Goal: Task Accomplishment & Management: Complete application form

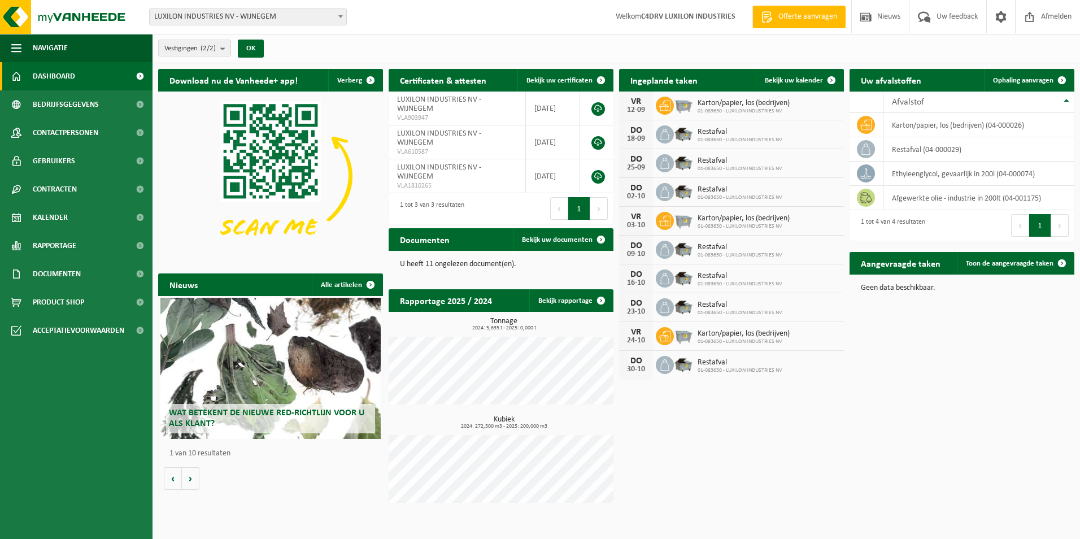
click at [788, 14] on span "Offerte aanvragen" at bounding box center [807, 16] width 64 height 11
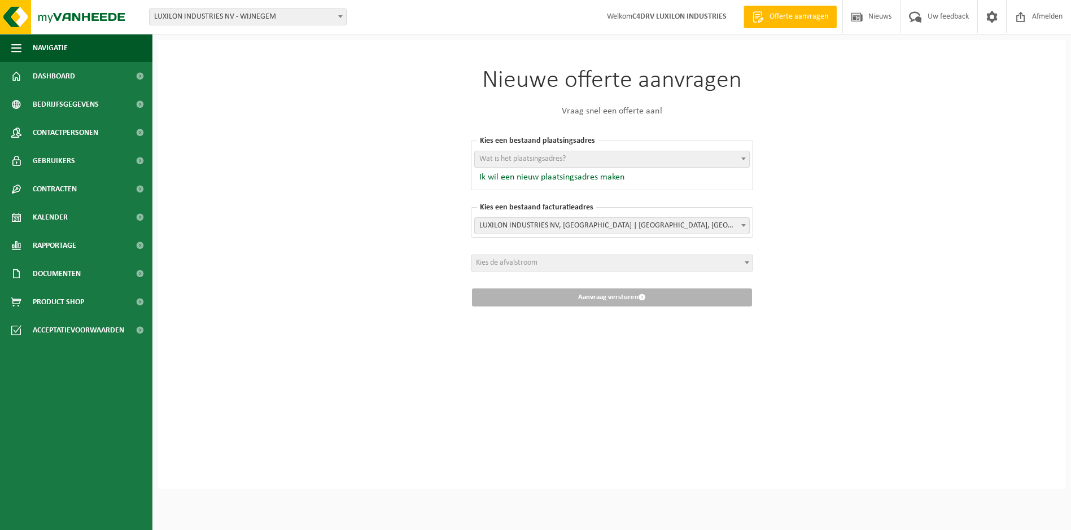
click at [697, 162] on span "Wat is het plaatsingsadres?" at bounding box center [612, 159] width 274 height 16
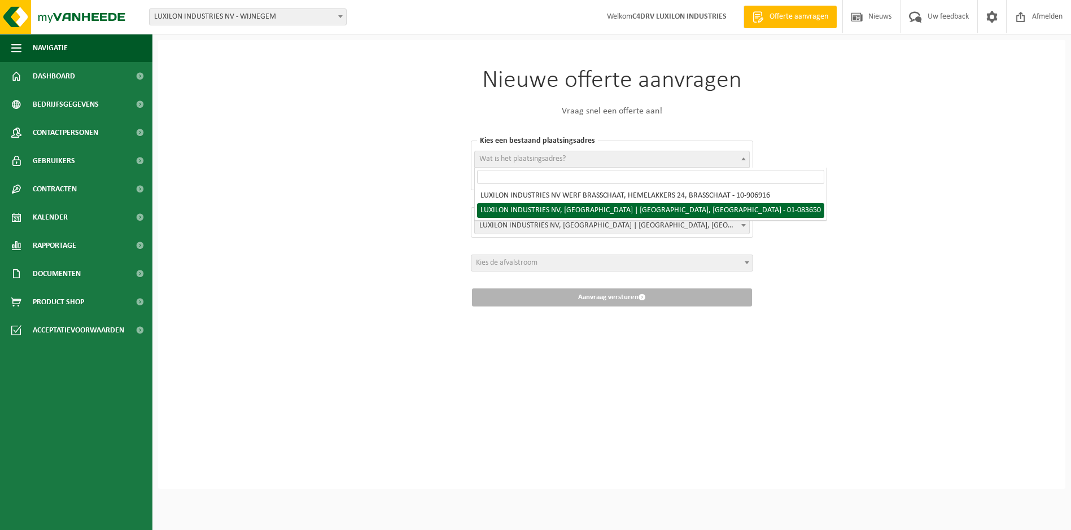
select select "8481"
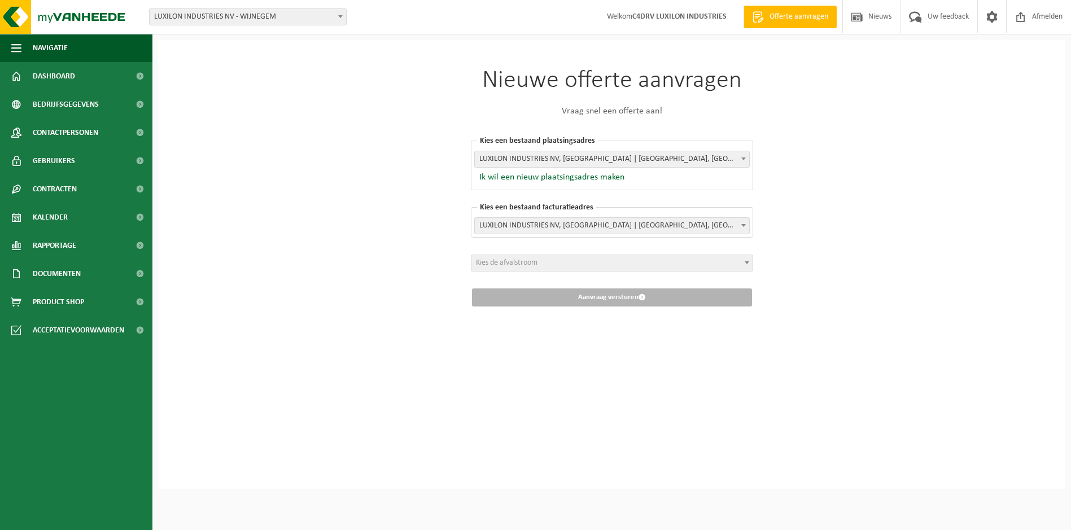
click at [743, 265] on span at bounding box center [746, 262] width 11 height 15
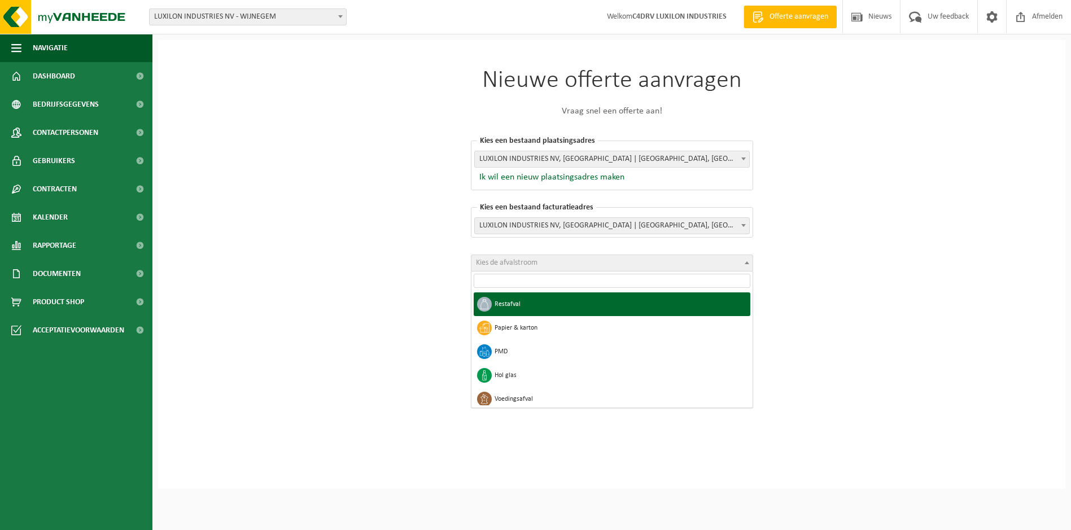
select select "1"
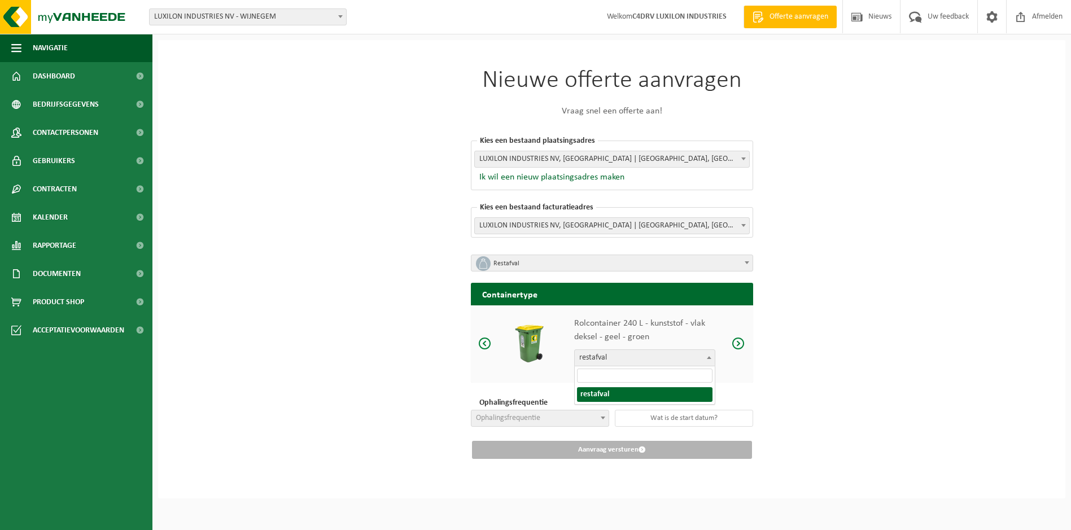
click at [709, 360] on span at bounding box center [709, 357] width 11 height 15
click at [486, 345] on span at bounding box center [485, 344] width 14 height 14
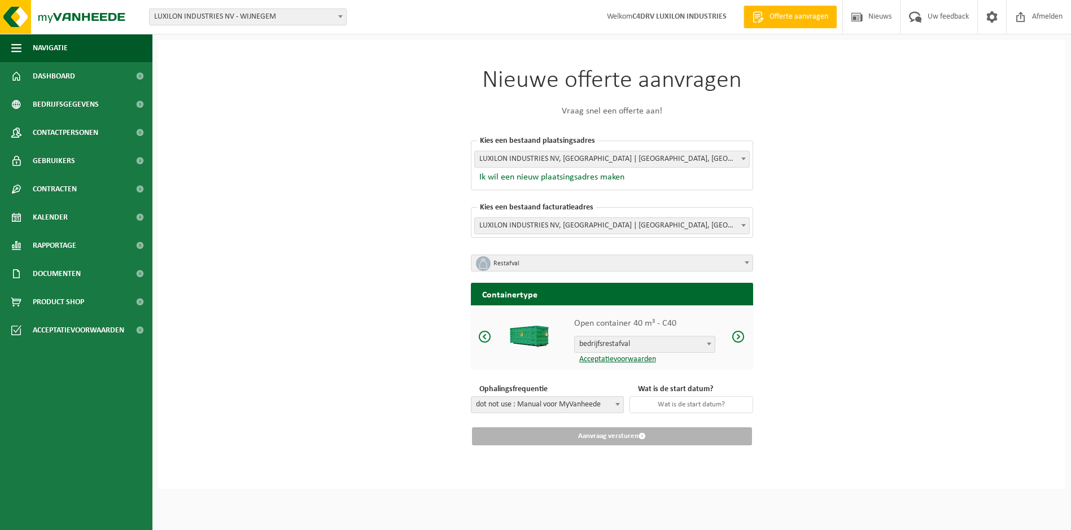
click at [483, 339] on span at bounding box center [485, 337] width 14 height 14
click at [737, 338] on span at bounding box center [739, 337] width 14 height 14
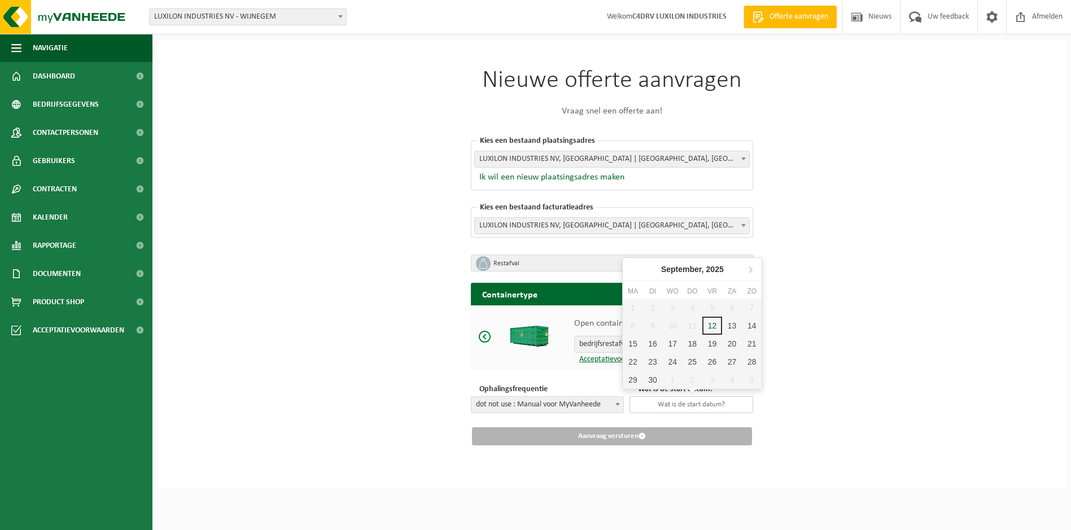
click at [707, 406] on input "text" at bounding box center [692, 404] width 124 height 17
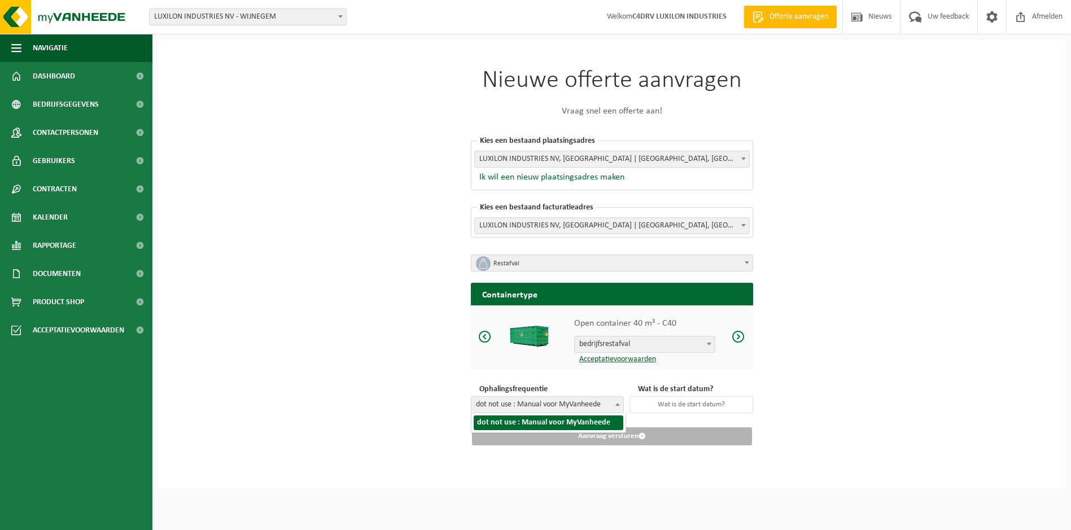
click at [614, 409] on span at bounding box center [617, 404] width 11 height 15
click at [714, 404] on input "text" at bounding box center [692, 404] width 124 height 17
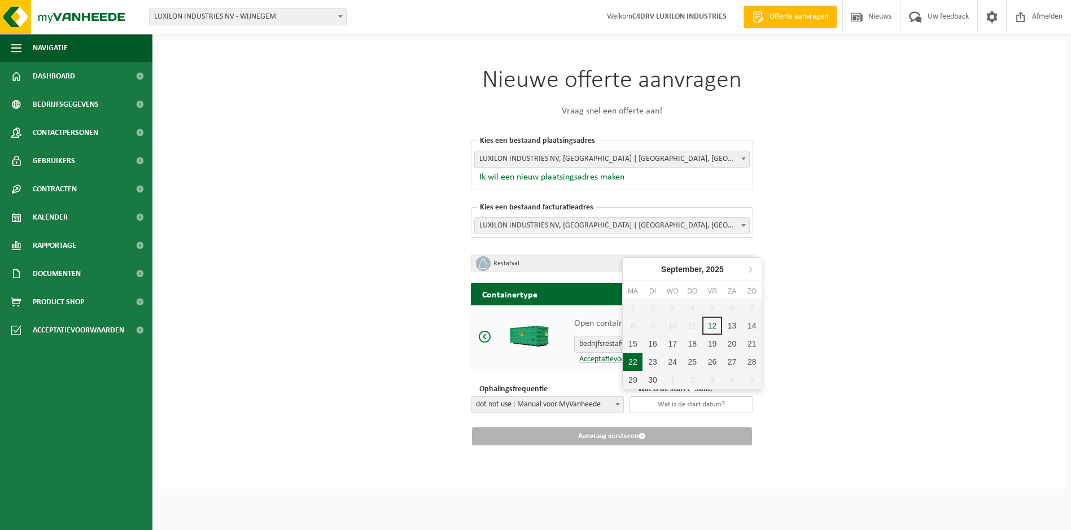
click at [631, 363] on div "22" at bounding box center [633, 362] width 20 height 18
type input "2025-09-22"
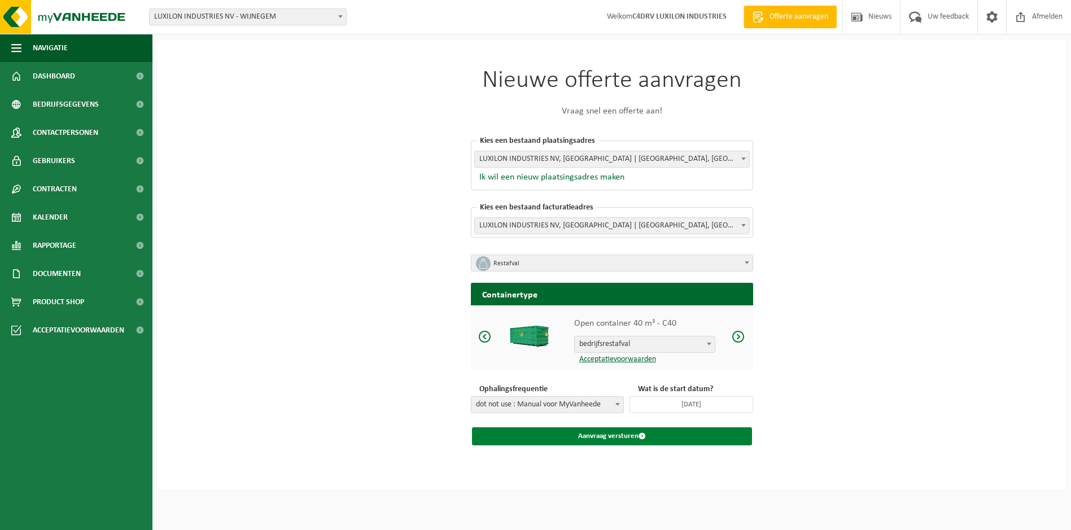
click at [601, 438] on button "Aanvraag versturen" at bounding box center [612, 436] width 280 height 18
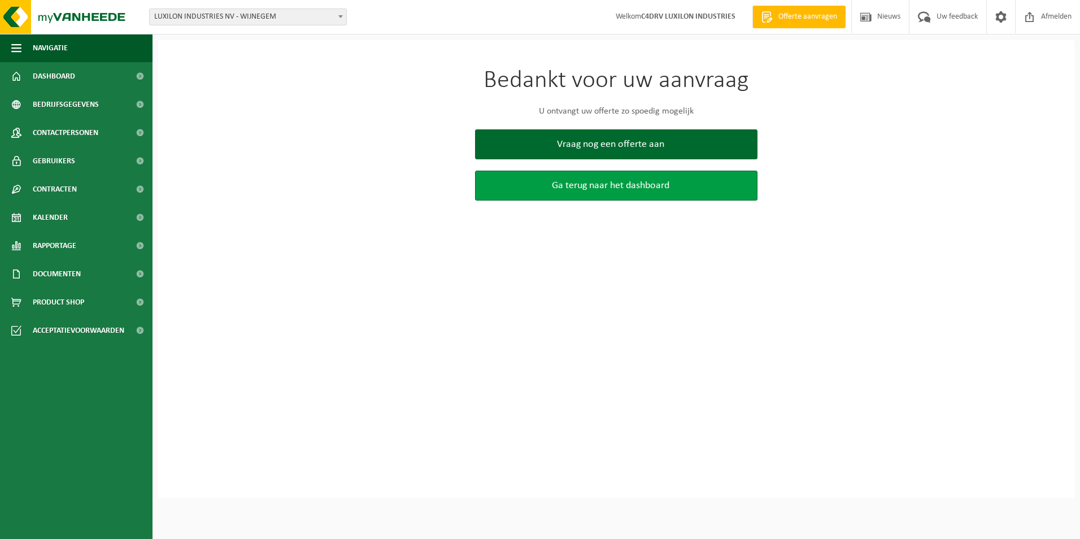
click at [608, 188] on span "Ga terug naar het dashboard" at bounding box center [610, 186] width 117 height 12
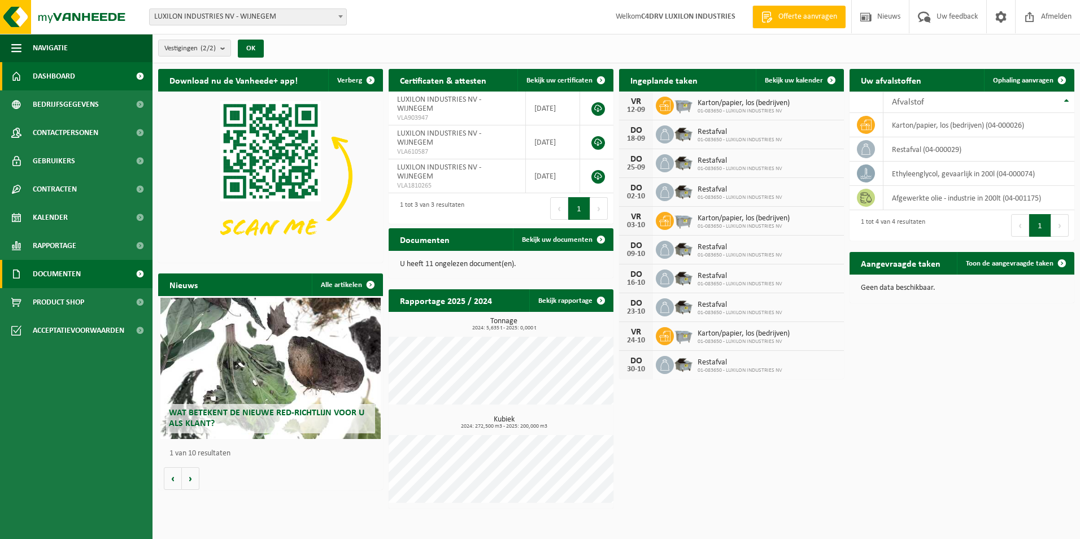
click at [137, 273] on span at bounding box center [139, 274] width 25 height 28
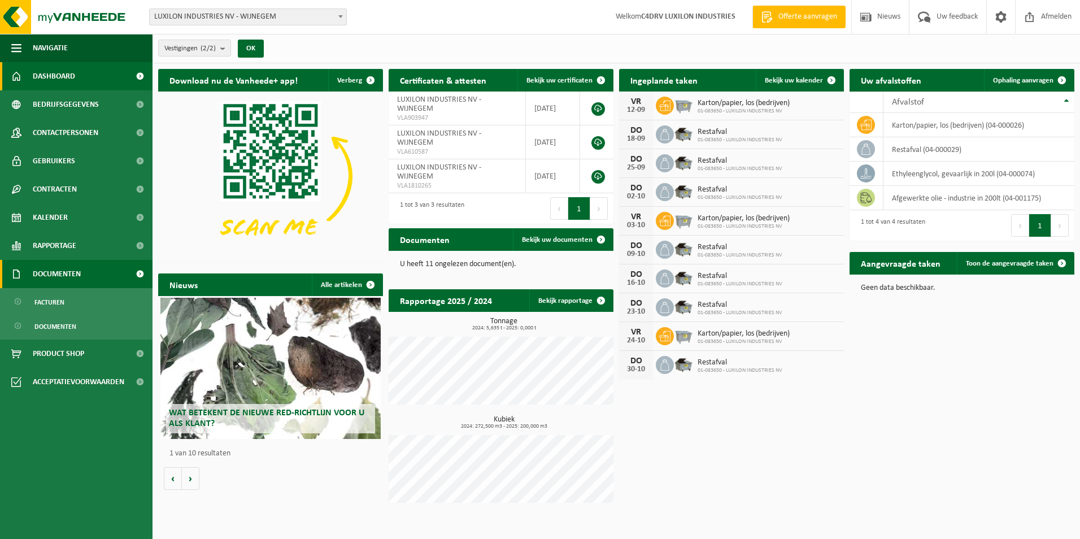
click at [137, 273] on span at bounding box center [139, 274] width 25 height 28
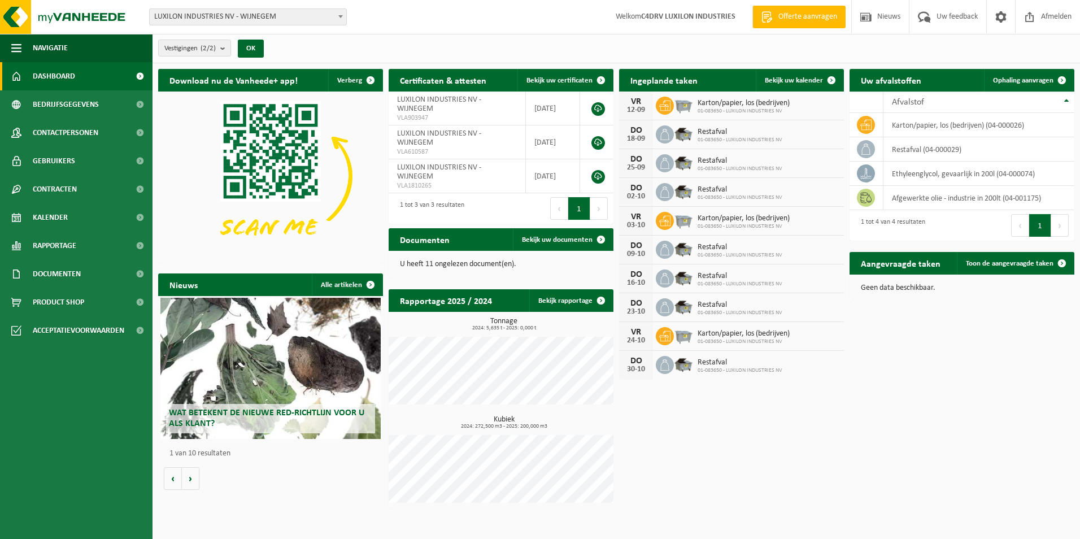
click at [134, 77] on span at bounding box center [139, 76] width 25 height 28
click at [593, 238] on span at bounding box center [601, 239] width 23 height 23
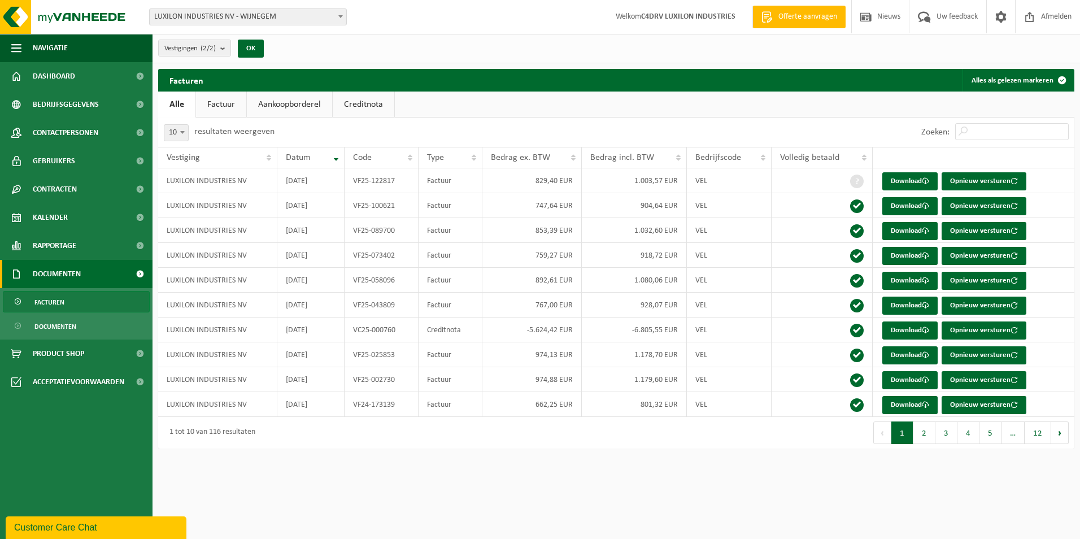
click at [783, 21] on span "Offerte aanvragen" at bounding box center [807, 16] width 64 height 11
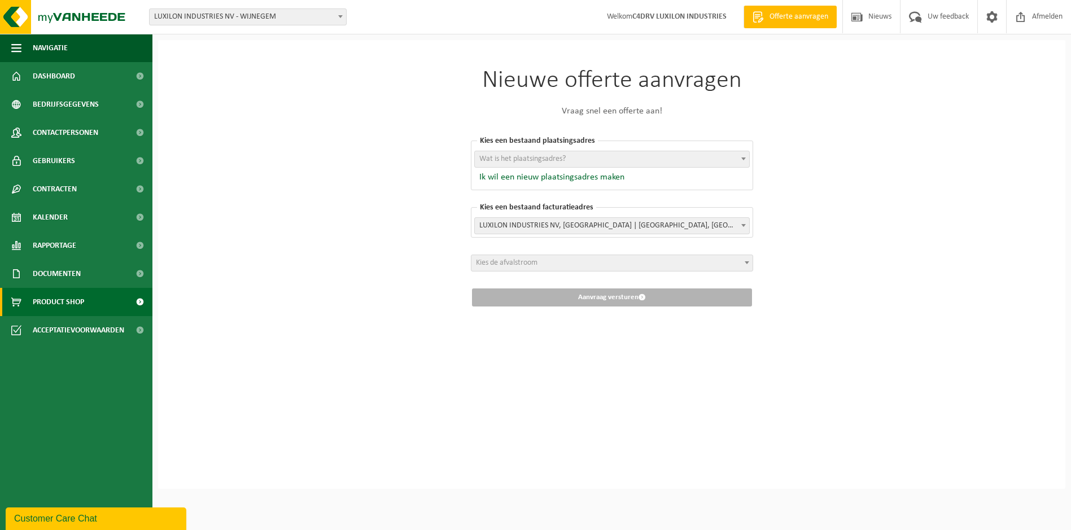
click at [40, 304] on span "Product Shop" at bounding box center [58, 302] width 51 height 28
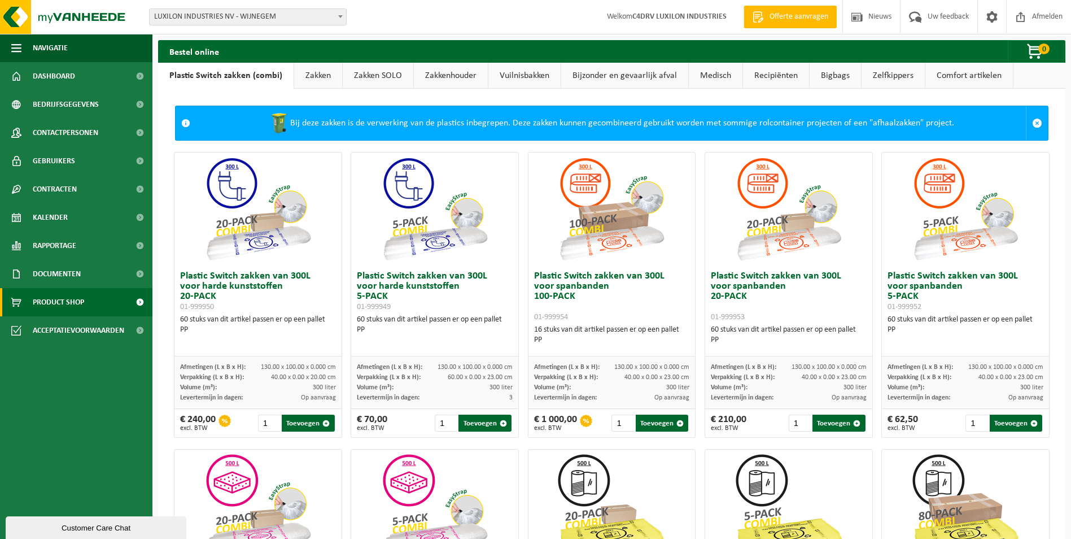
click at [728, 75] on link "Medisch" at bounding box center [716, 76] width 54 height 26
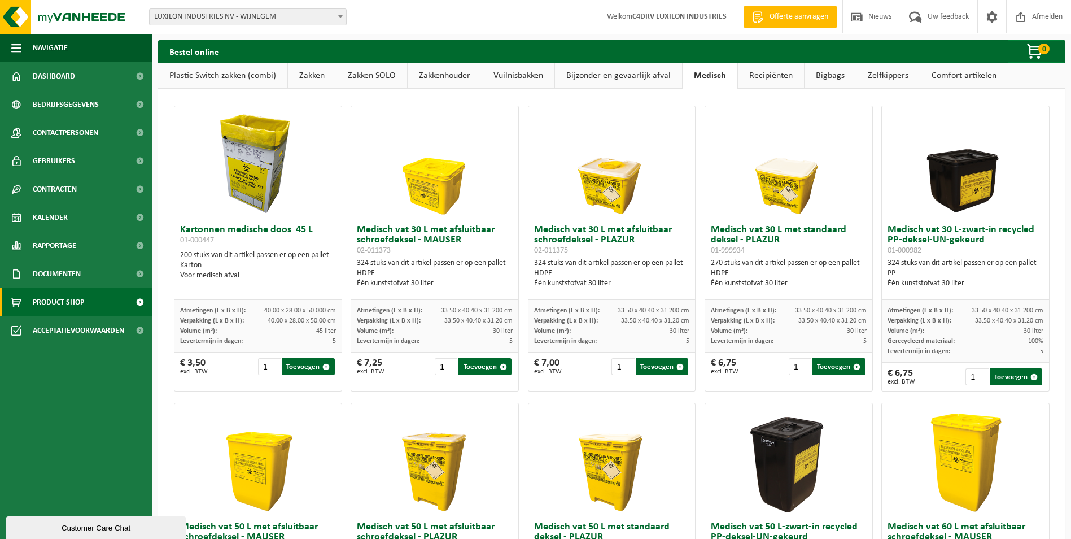
click at [769, 77] on link "Recipiënten" at bounding box center [771, 76] width 66 height 26
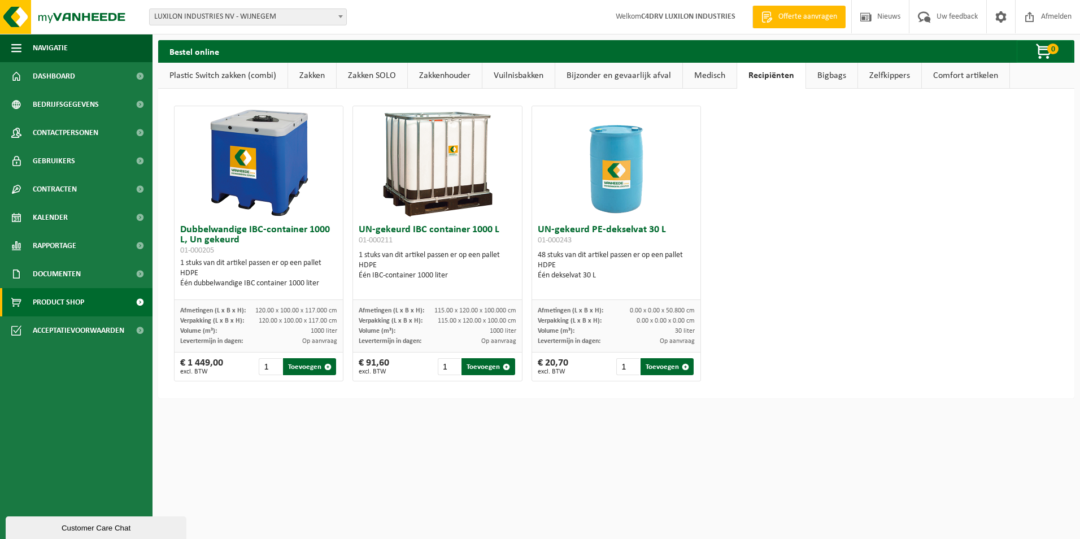
click at [828, 76] on link "Bigbags" at bounding box center [831, 76] width 51 height 26
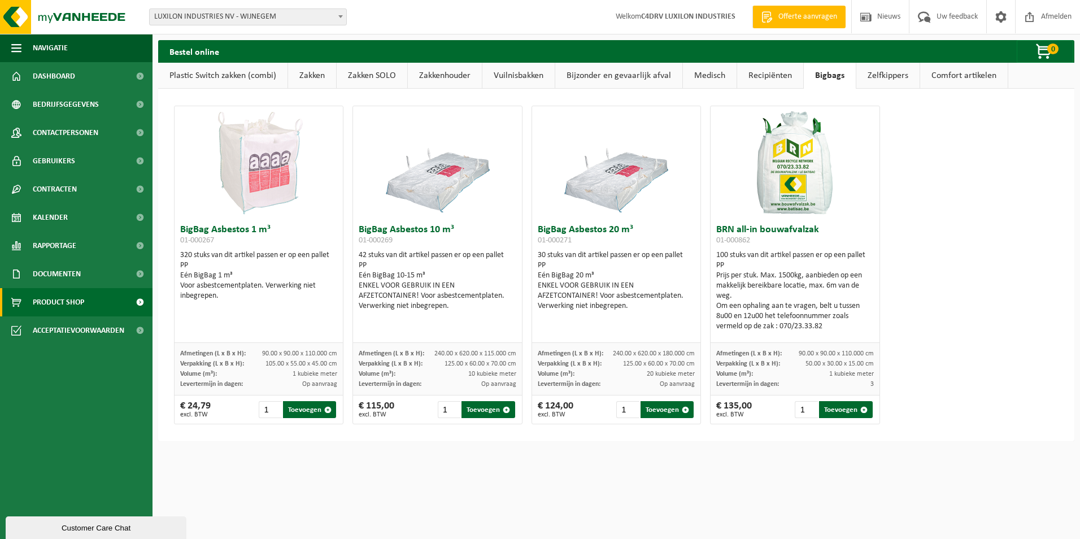
click at [883, 80] on link "Zelfkippers" at bounding box center [887, 76] width 63 height 26
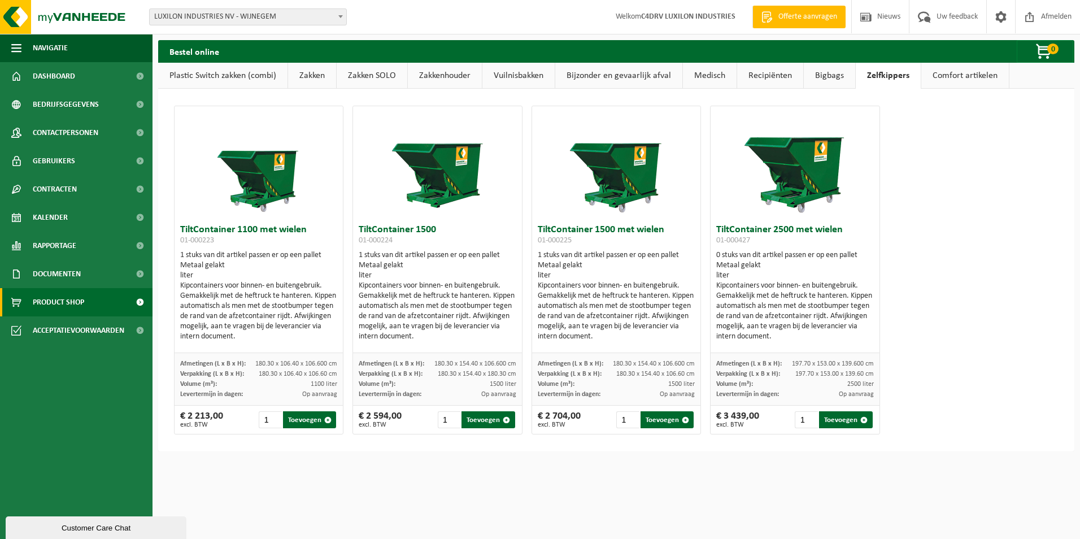
click at [602, 72] on link "Bijzonder en gevaarlijk afval" at bounding box center [618, 76] width 127 height 26
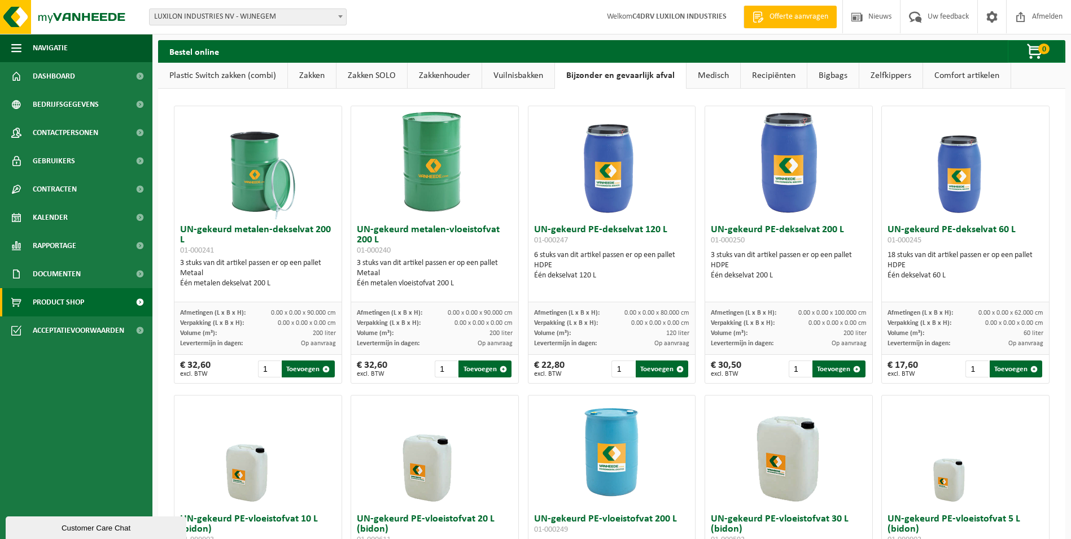
click at [517, 71] on link "Vuilnisbakken" at bounding box center [518, 76] width 72 height 26
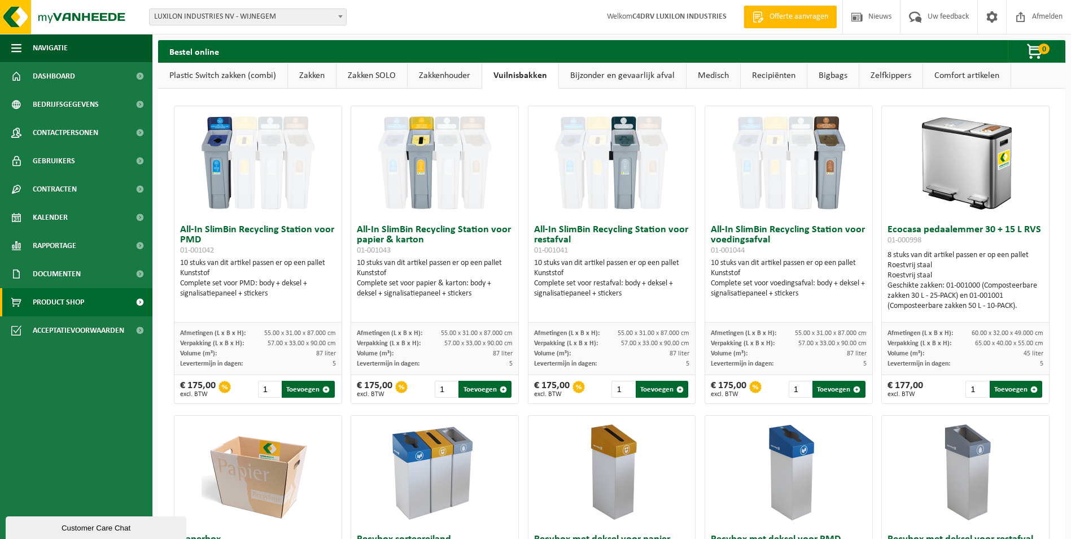
click at [459, 75] on link "Zakkenhouder" at bounding box center [445, 76] width 74 height 26
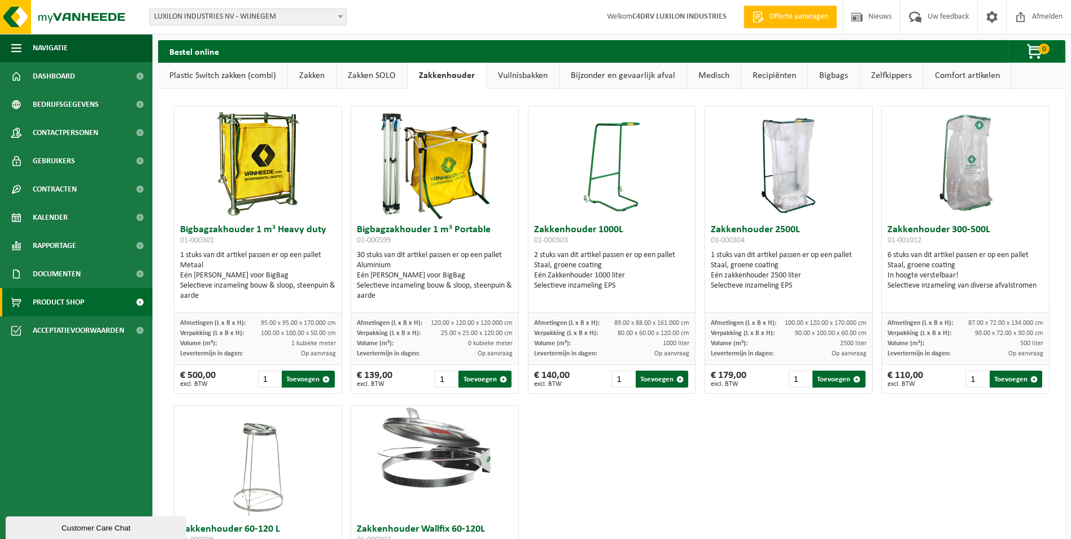
click at [762, 79] on link "Recipiënten" at bounding box center [774, 76] width 66 height 26
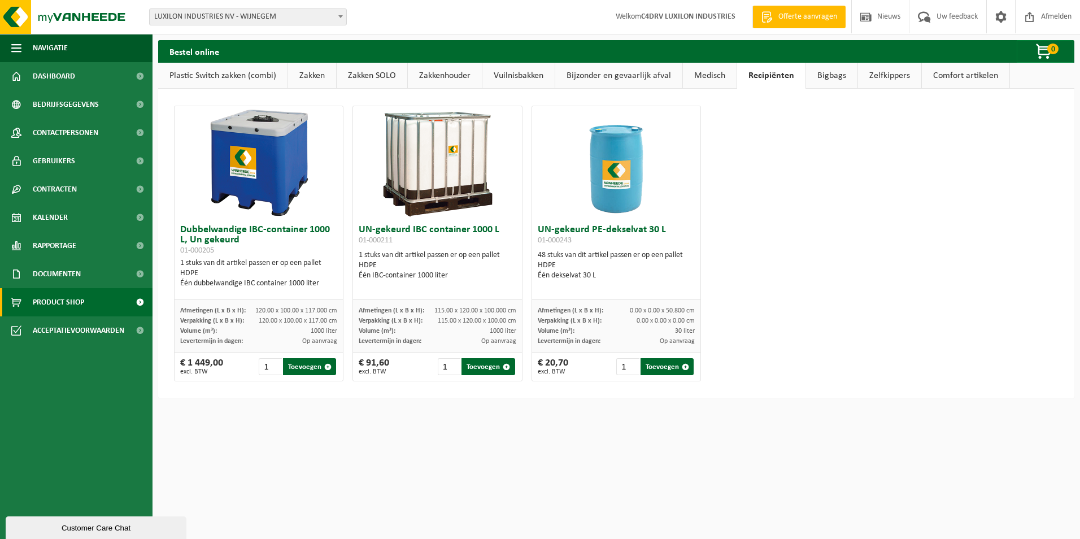
click at [713, 75] on link "Medisch" at bounding box center [710, 76] width 54 height 26
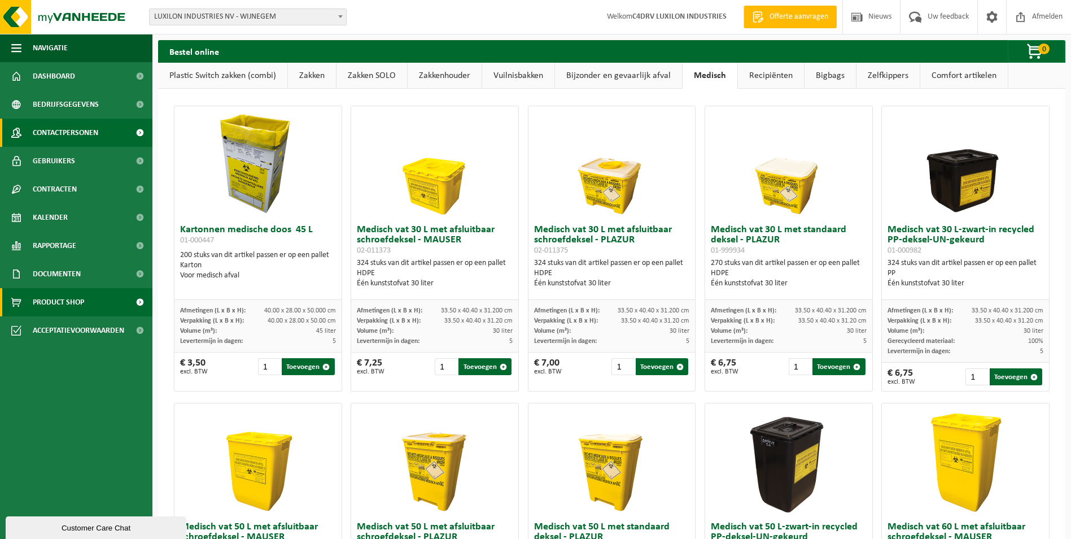
click at [67, 132] on span "Contactpersonen" at bounding box center [66, 133] width 66 height 28
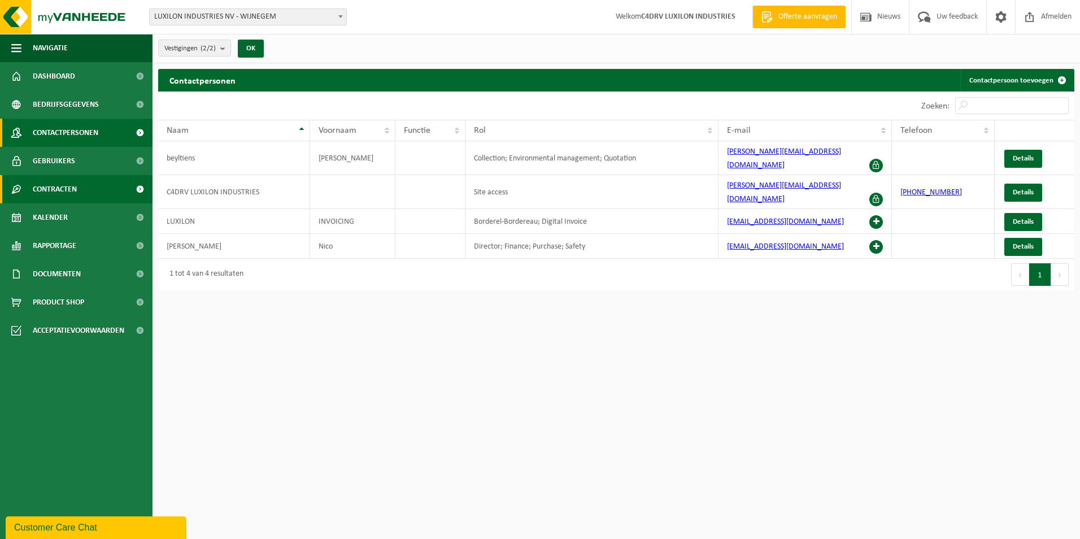
click at [64, 192] on span "Contracten" at bounding box center [55, 189] width 44 height 28
